Goal: Entertainment & Leisure: Consume media (video, audio)

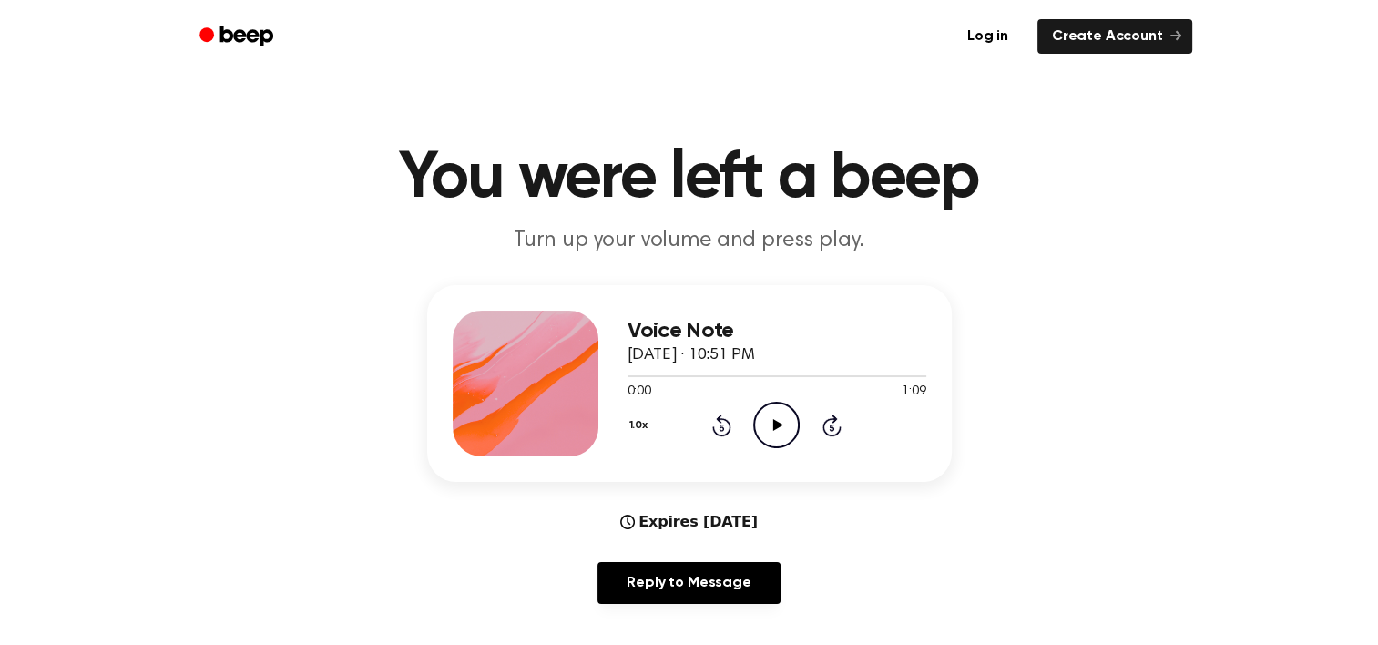
click at [777, 463] on div "Voice Note September 24, 2025 · 10:51 PM 0:00 1:09 Your browser does not suppor…" at bounding box center [689, 383] width 525 height 197
click at [777, 432] on icon "Play Audio" at bounding box center [776, 425] width 46 height 46
click at [762, 424] on icon "Play Audio" at bounding box center [776, 425] width 46 height 46
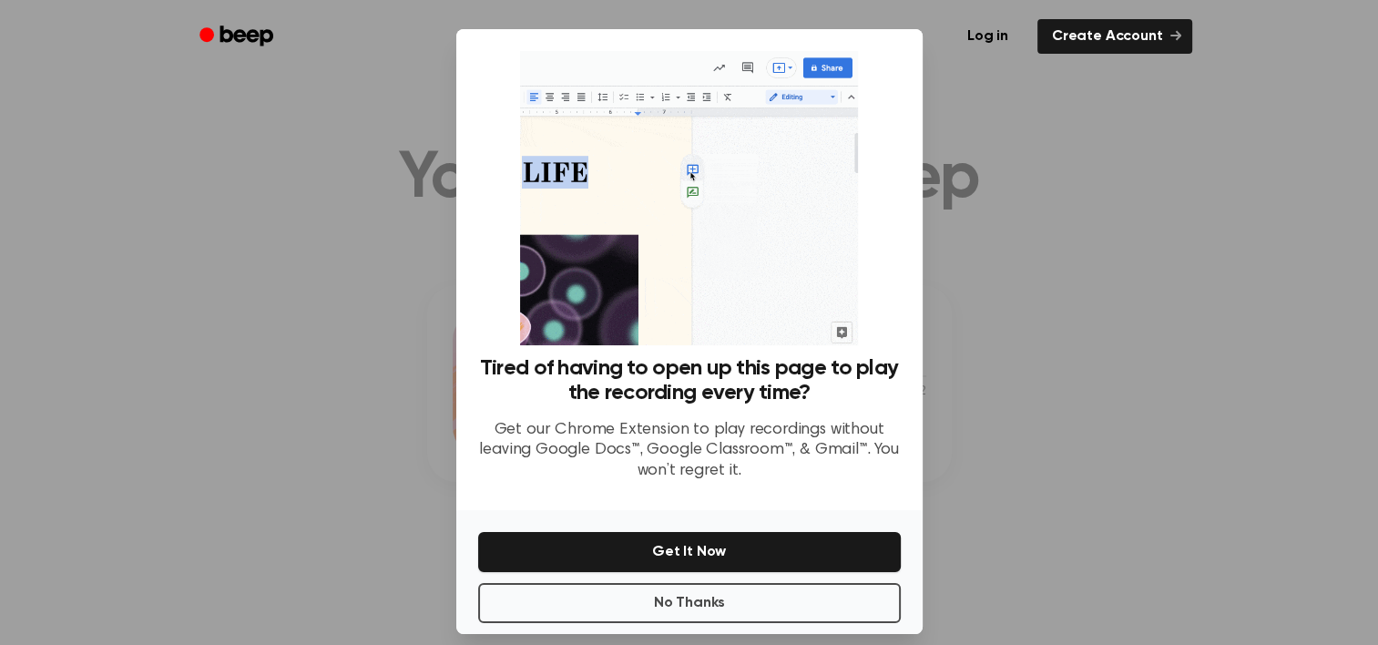
click at [711, 623] on div "No Thanks Get It Now" at bounding box center [689, 572] width 466 height 124
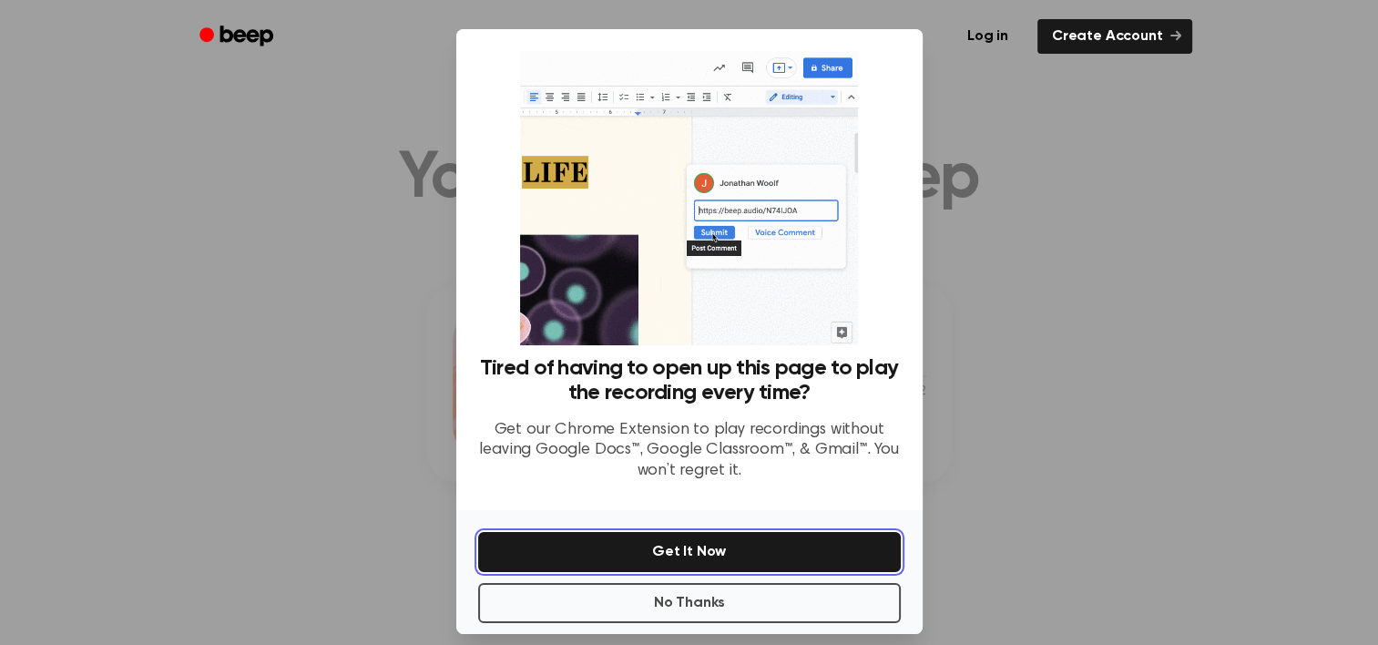
click at [671, 569] on button "Get It Now" at bounding box center [689, 552] width 423 height 40
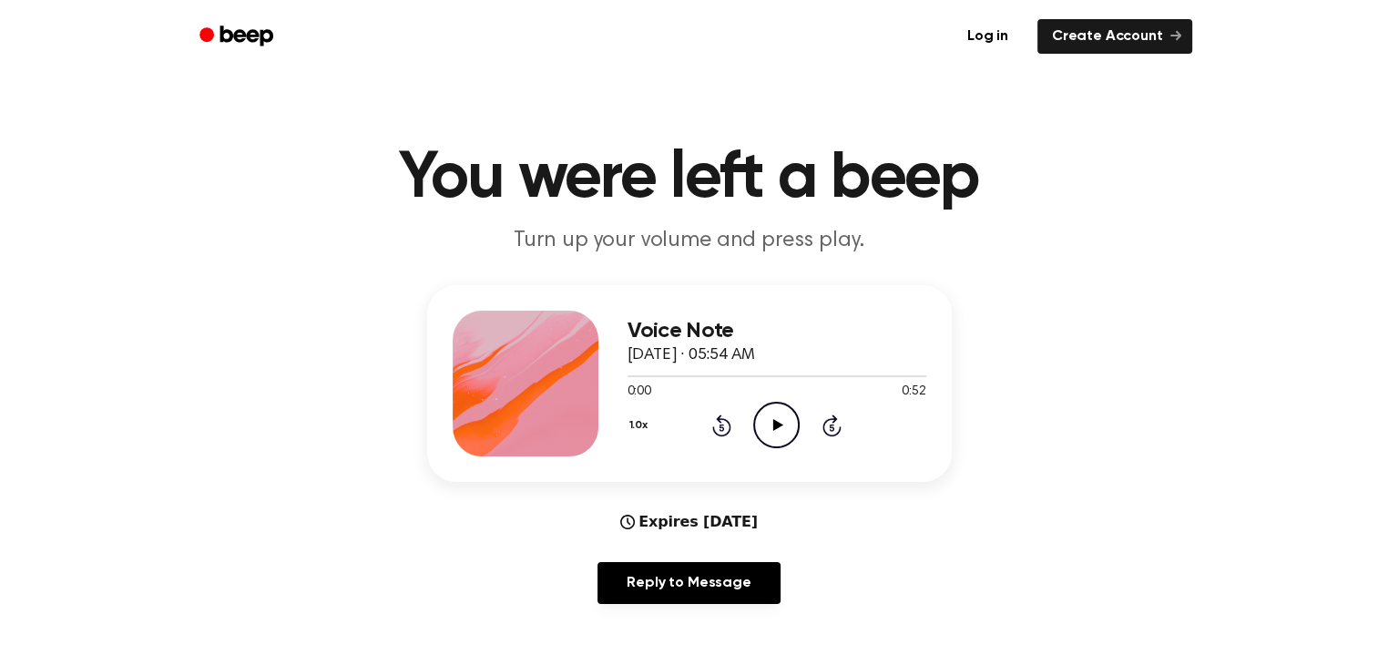
click at [761, 446] on icon "Play Audio" at bounding box center [776, 425] width 46 height 46
click at [827, 423] on icon "Skip 5 seconds" at bounding box center [832, 426] width 20 height 24
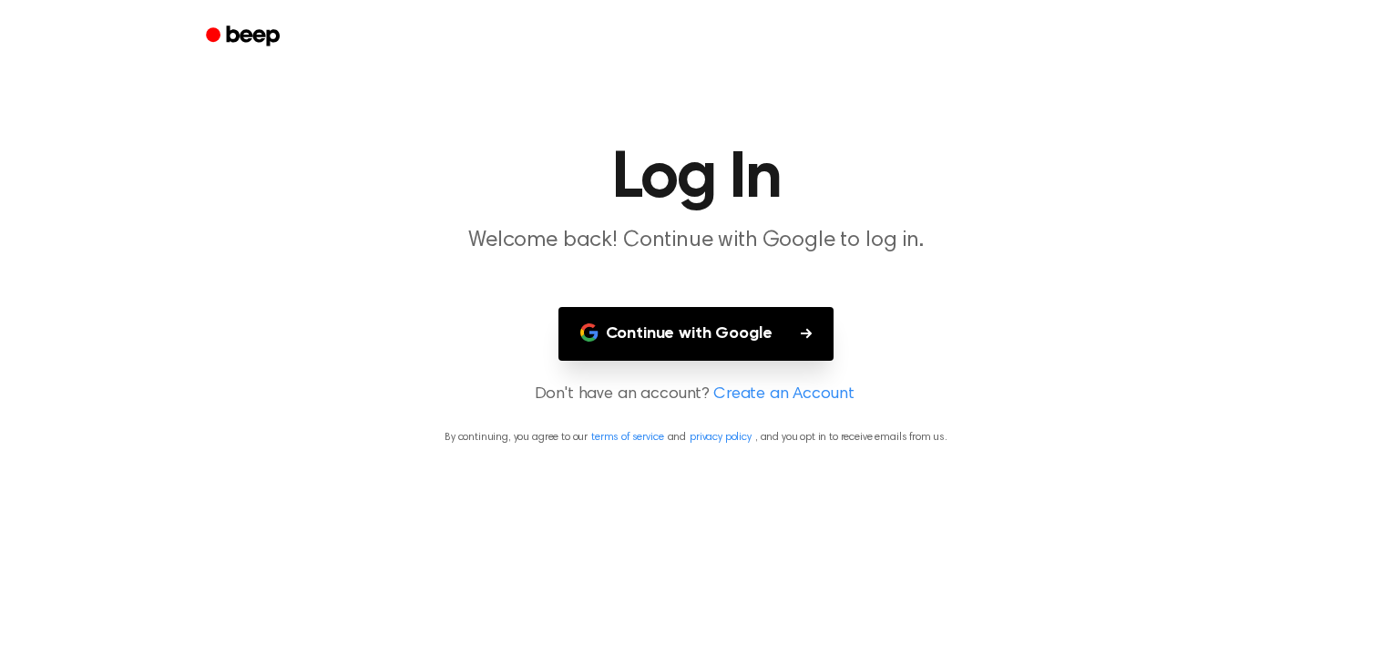
click at [750, 342] on font "Continue with Google" at bounding box center [689, 334] width 167 height 25
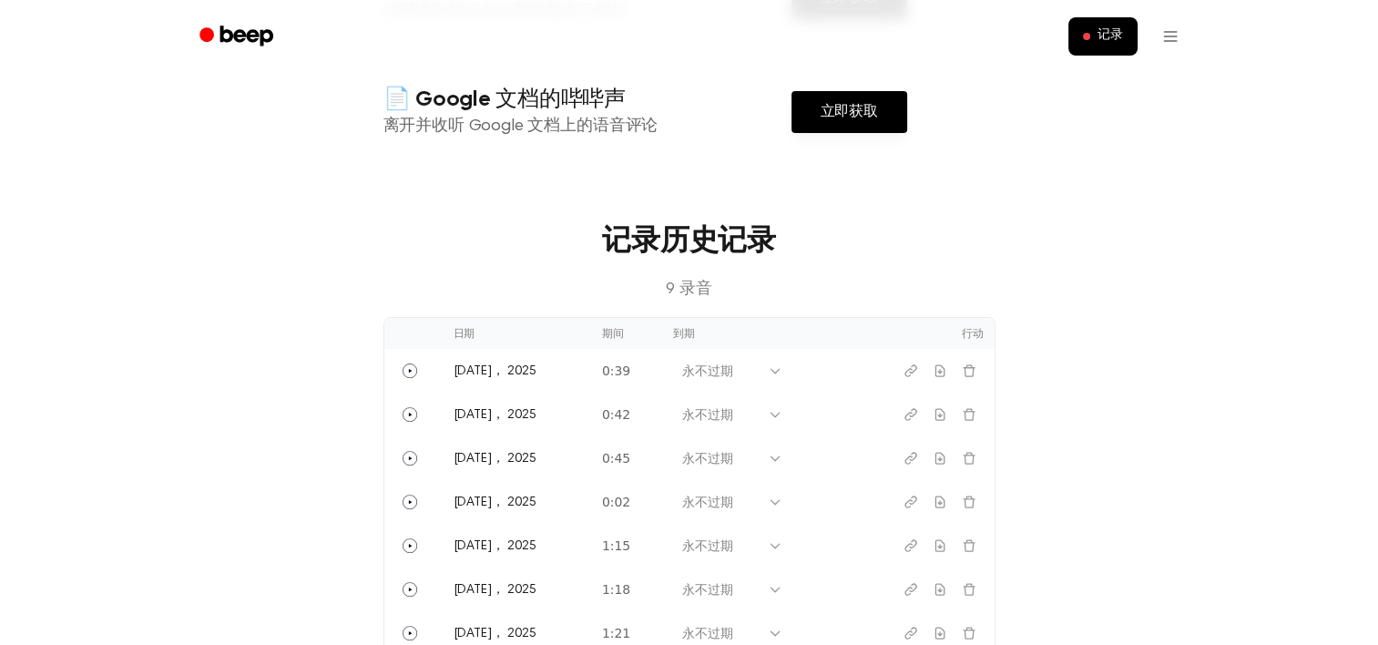
scroll to position [638, 0]
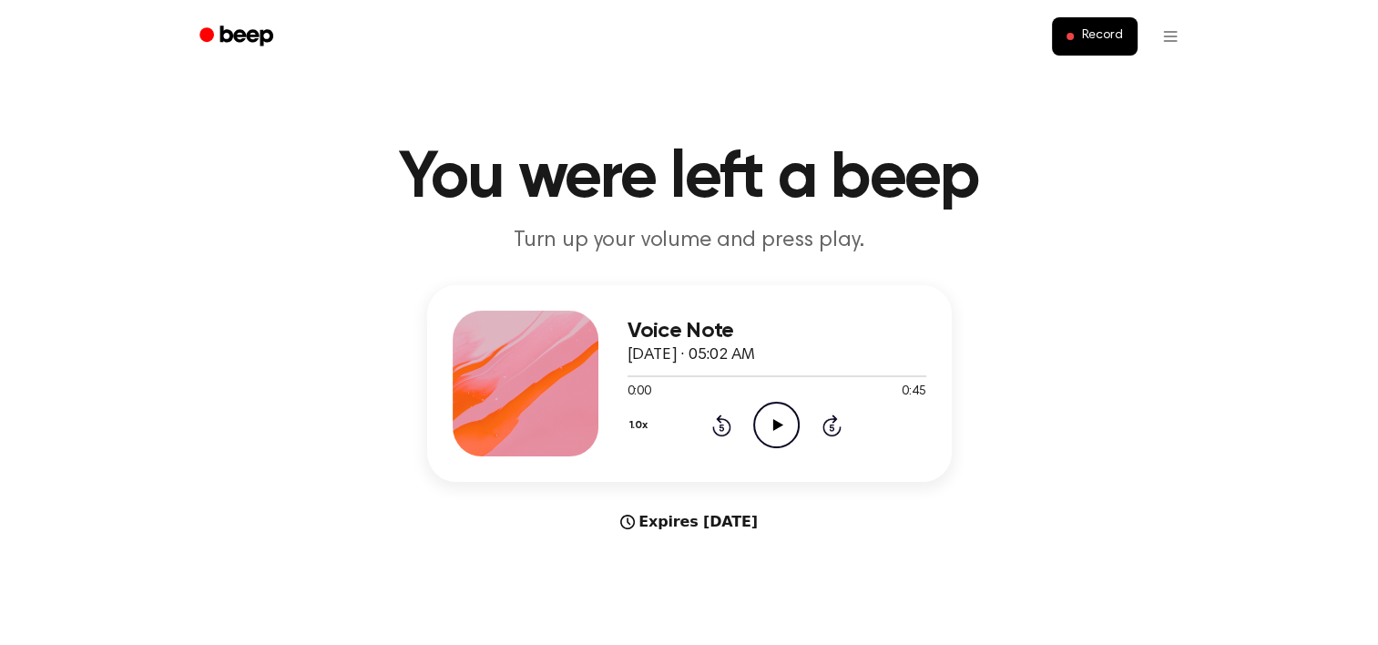
click at [764, 404] on circle at bounding box center [776, 425] width 45 height 45
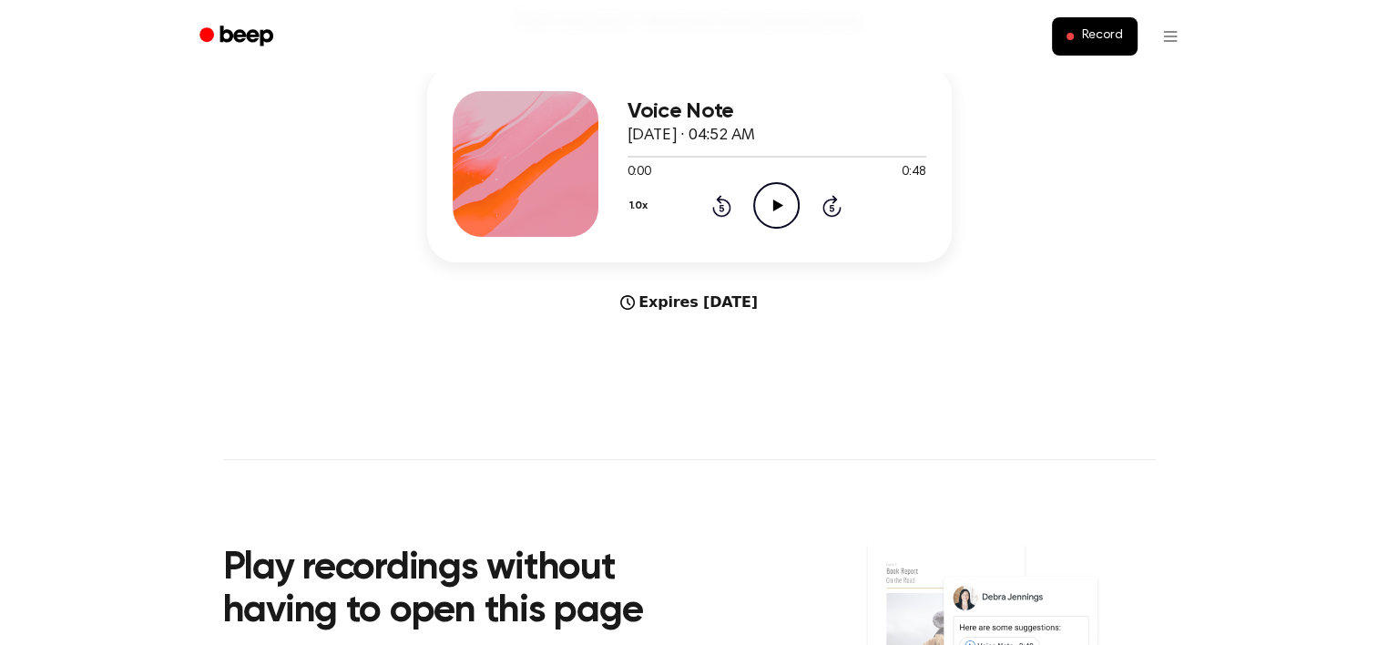
scroll to position [143, 0]
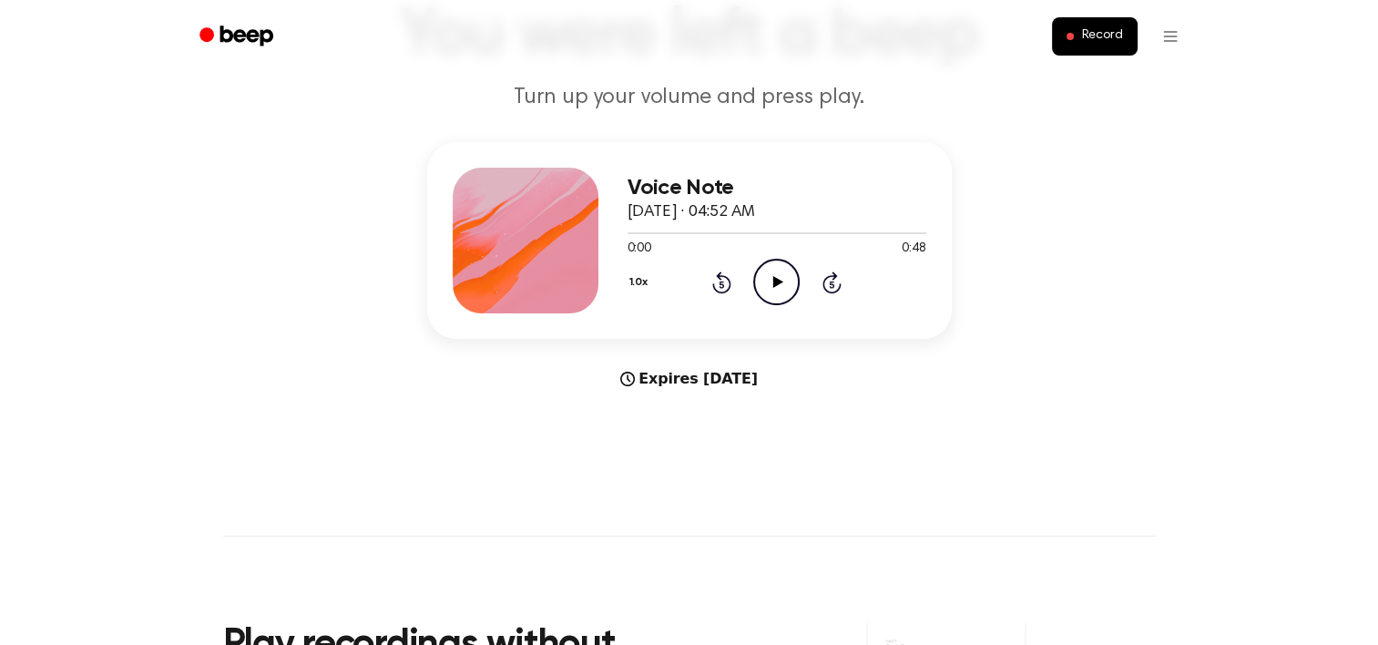
click at [777, 259] on icon "Play Audio" at bounding box center [776, 282] width 46 height 46
